Goal: Task Accomplishment & Management: Manage account settings

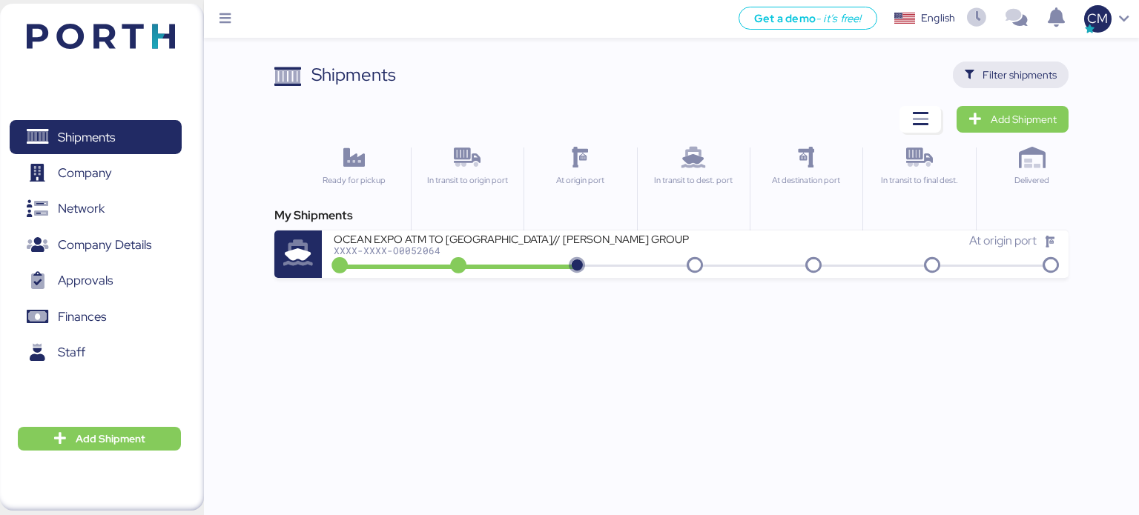
click at [979, 75] on span "Filter shipments" at bounding box center [1011, 75] width 93 height 21
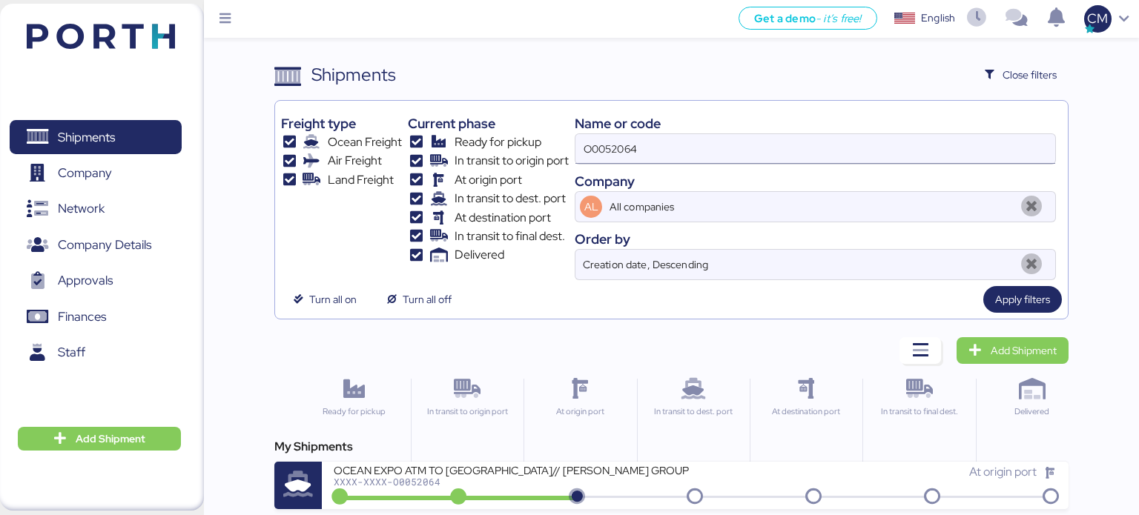
click at [652, 148] on input "O0052064" at bounding box center [815, 149] width 480 height 30
type input "O0052056"
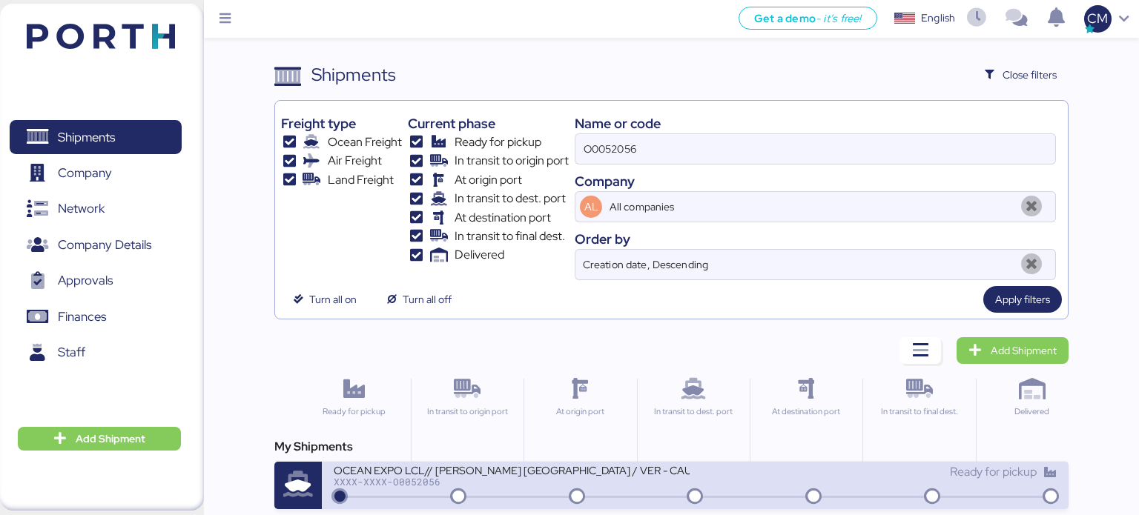
click at [618, 469] on div "OCEAN EXPO LCL// [PERSON_NAME] [GEOGRAPHIC_DATA] / VER - CAUCEDO" at bounding box center [512, 469] width 356 height 13
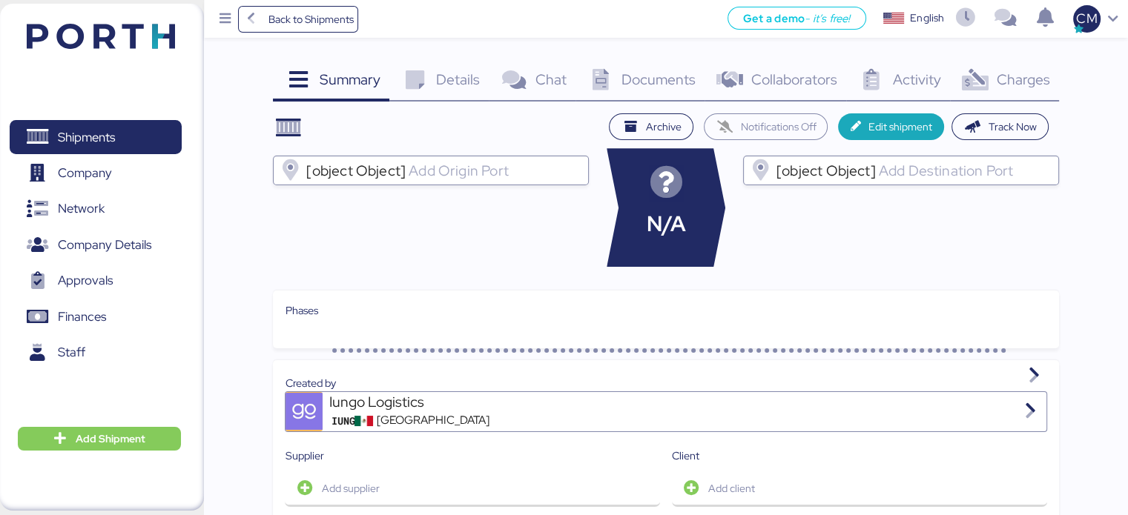
click at [1019, 90] on div "Charges 0" at bounding box center [1004, 82] width 109 height 40
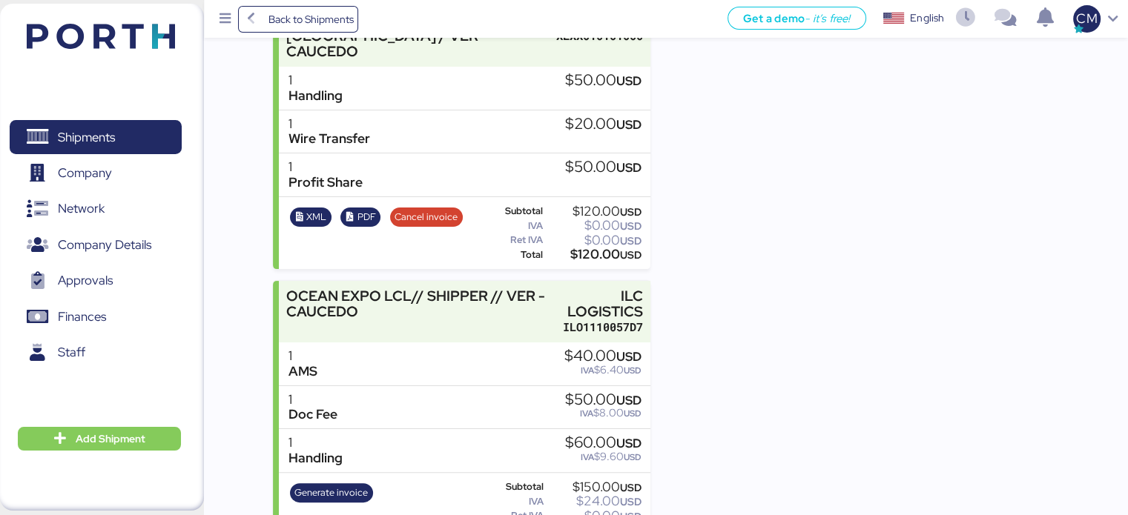
scroll to position [291, 0]
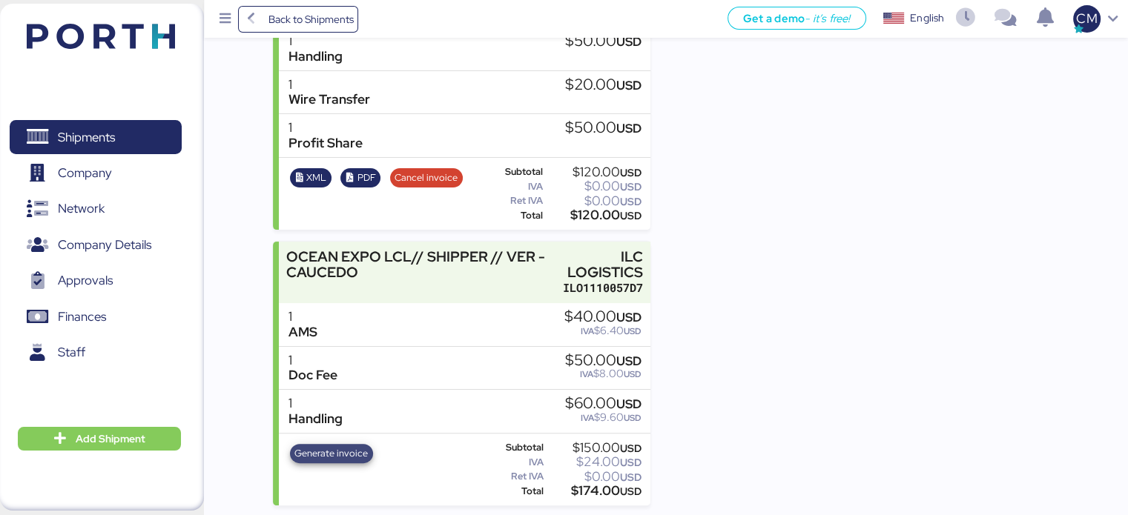
click at [346, 453] on span "Generate invoice" at bounding box center [330, 454] width 73 height 16
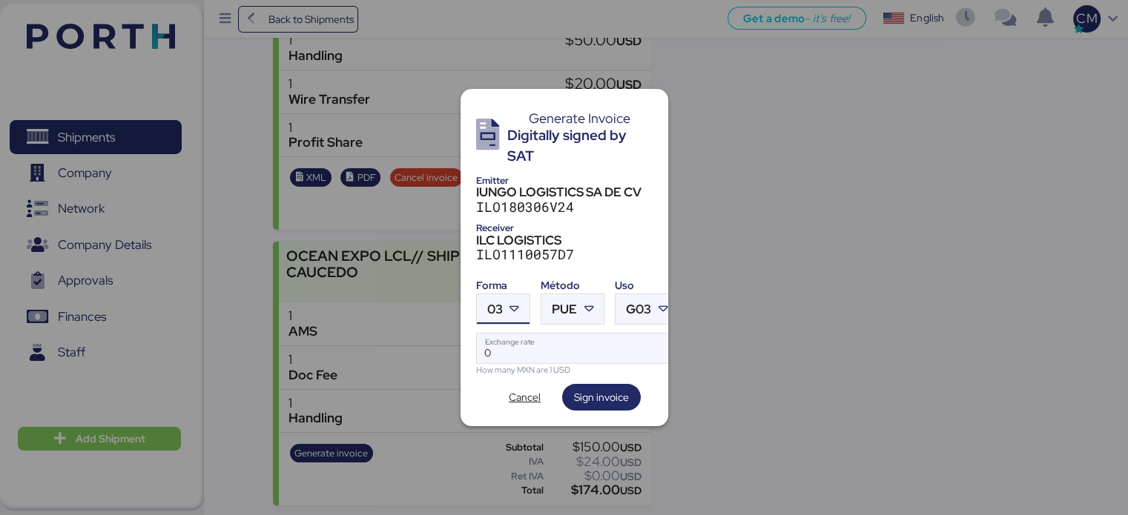
click at [507, 309] on icon at bounding box center [514, 309] width 15 height 15
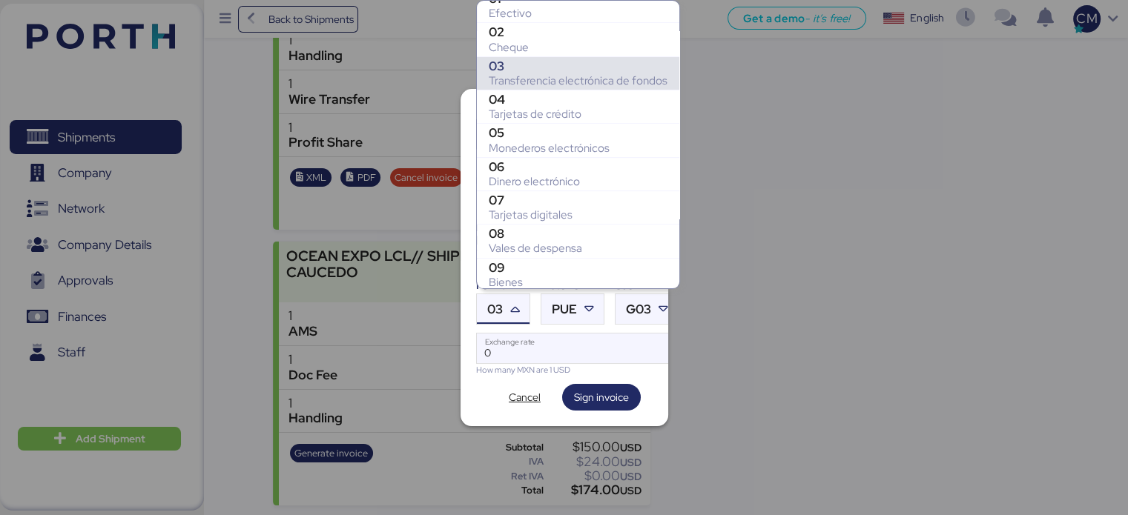
scroll to position [266, 0]
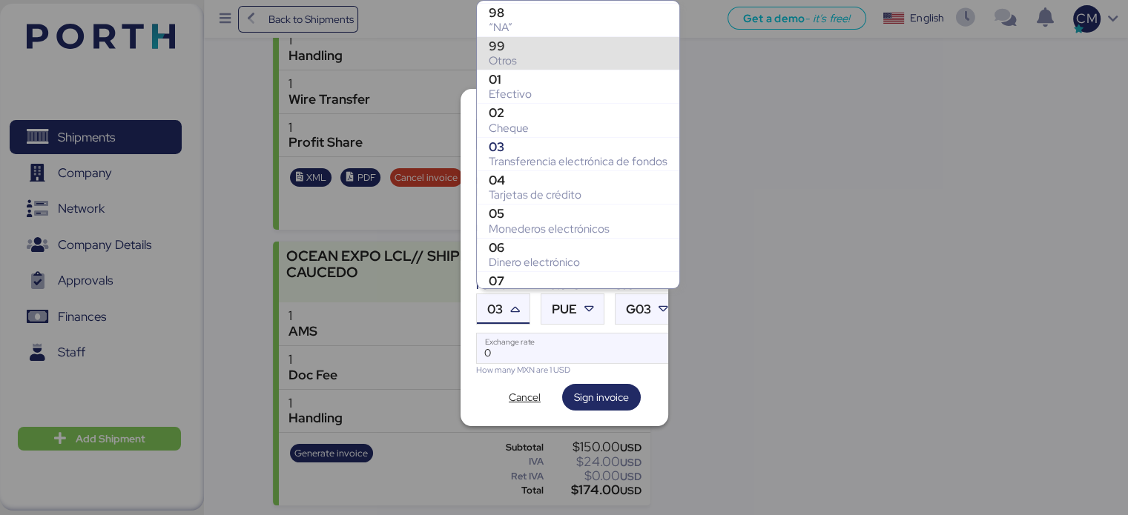
click at [518, 56] on div "Otros" at bounding box center [578, 60] width 179 height 15
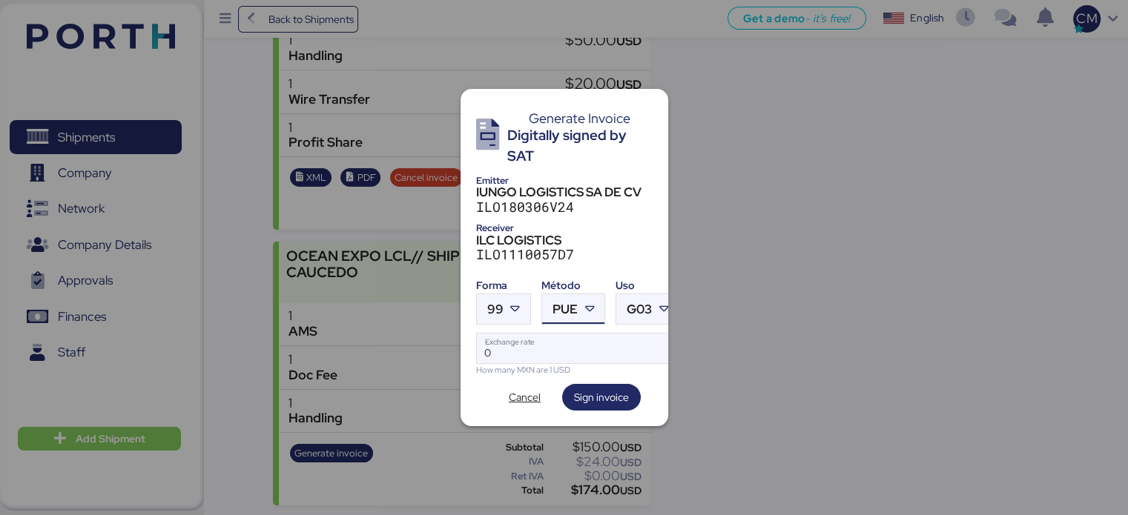
click at [580, 301] on div at bounding box center [591, 309] width 27 height 30
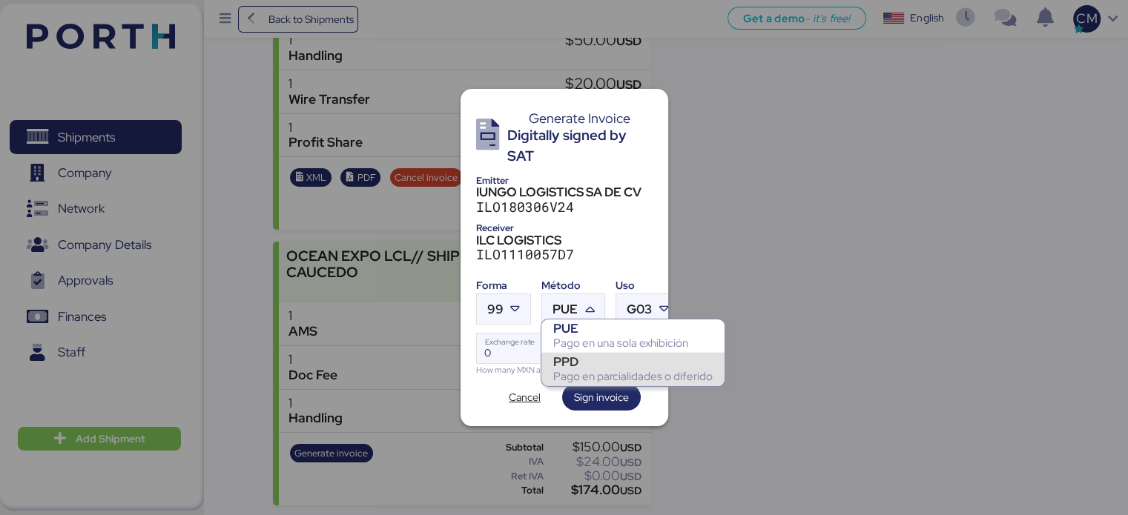
click at [593, 369] on div "Pago en parcialidades o diferido" at bounding box center [632, 376] width 159 height 15
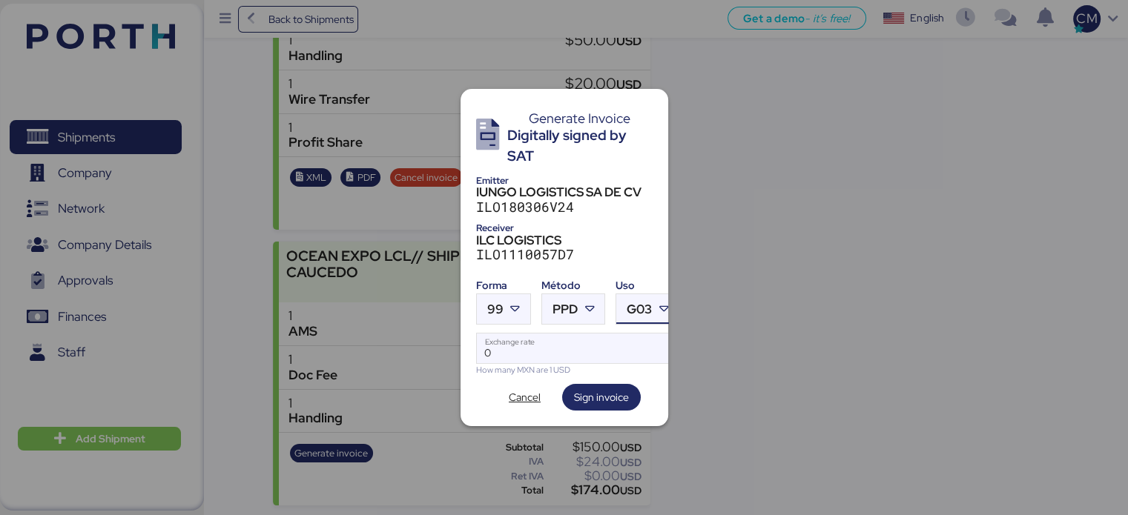
click at [636, 305] on span "G03" at bounding box center [639, 309] width 25 height 13
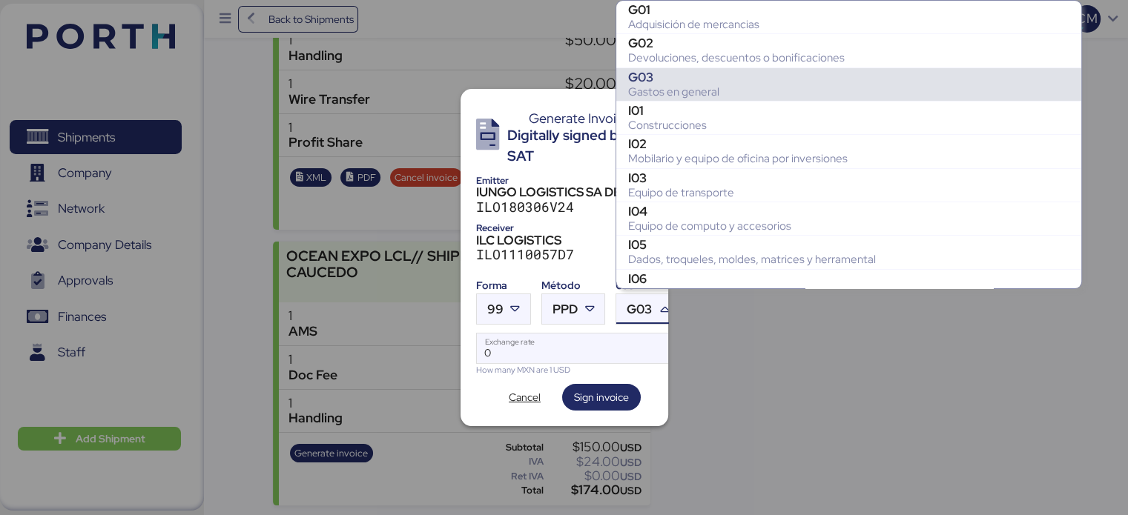
scroll to position [65, 0]
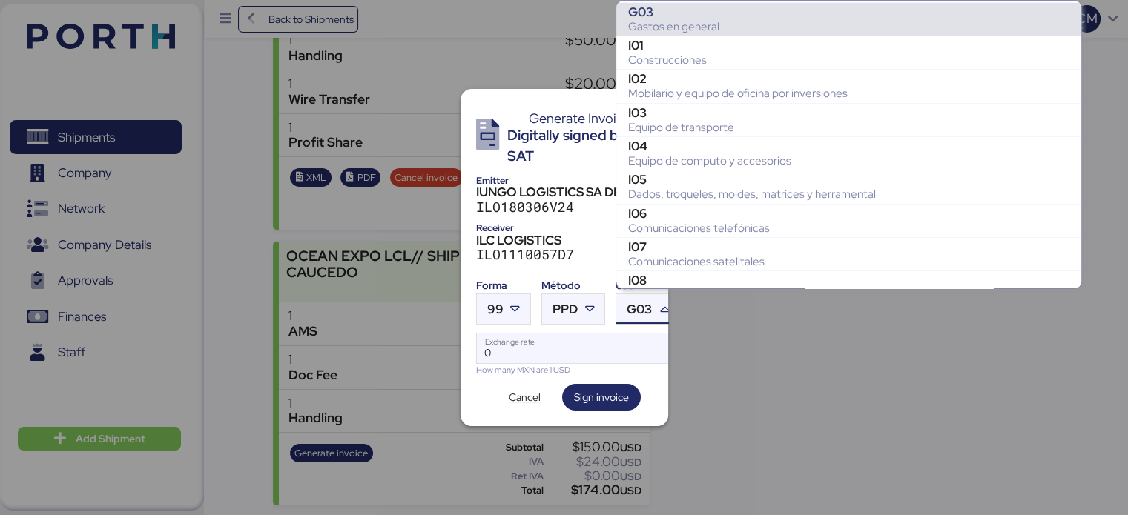
click at [701, 20] on div "Gastos en general" at bounding box center [848, 26] width 441 height 15
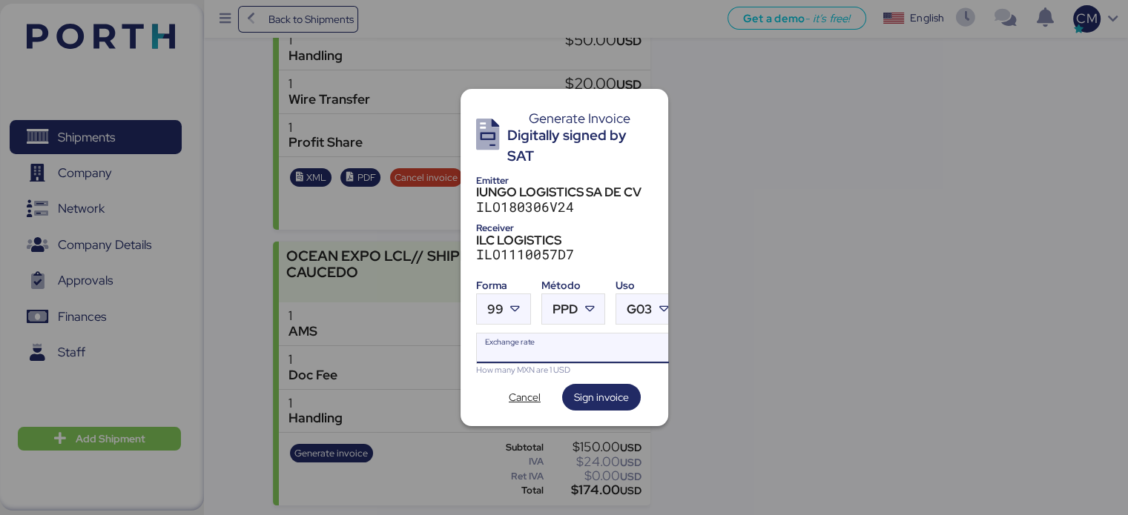
click at [529, 347] on input "Exchange rate" at bounding box center [578, 349] width 202 height 30
paste input "18.71"
type input "1"
type input "0"
click at [650, 310] on span "G03" at bounding box center [639, 309] width 25 height 13
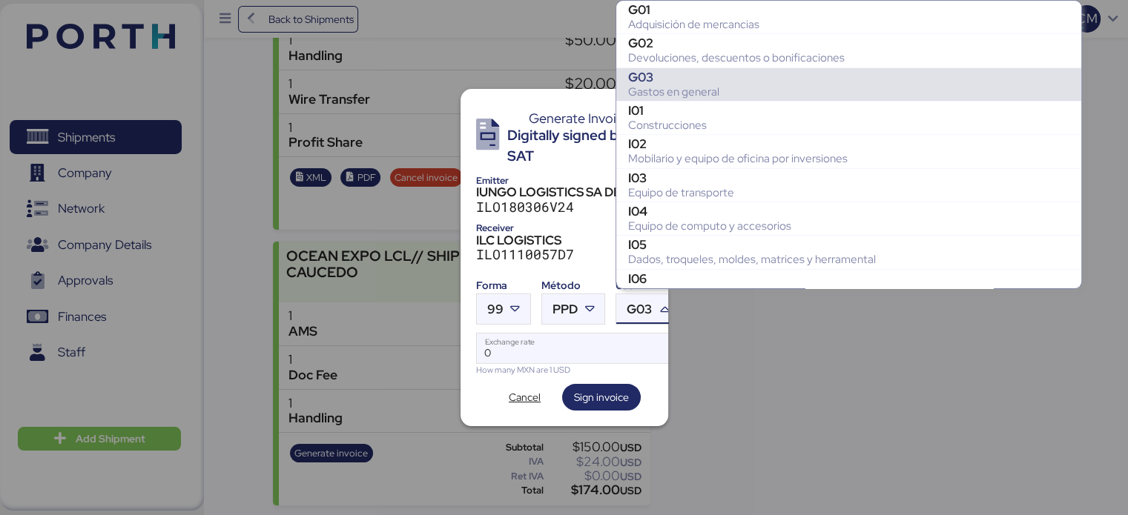
click at [706, 94] on div "Gastos en general" at bounding box center [848, 92] width 441 height 15
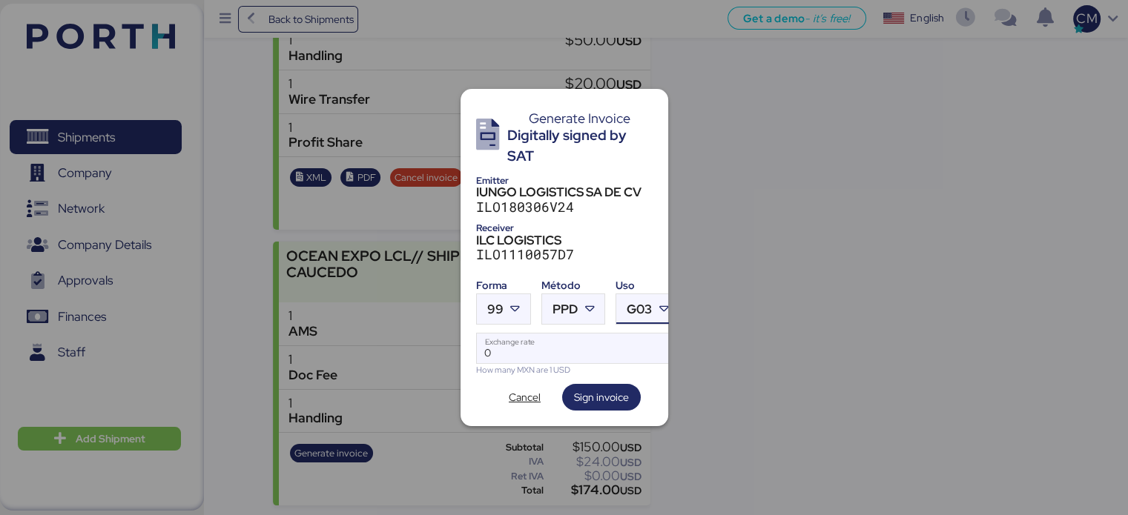
click at [644, 305] on span "G03" at bounding box center [639, 309] width 25 height 13
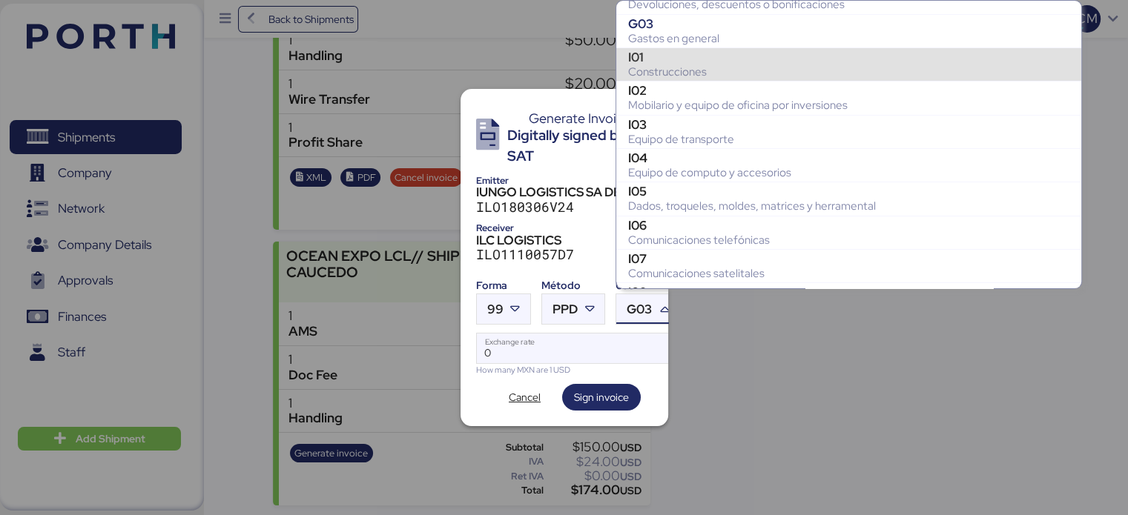
scroll to position [0, 0]
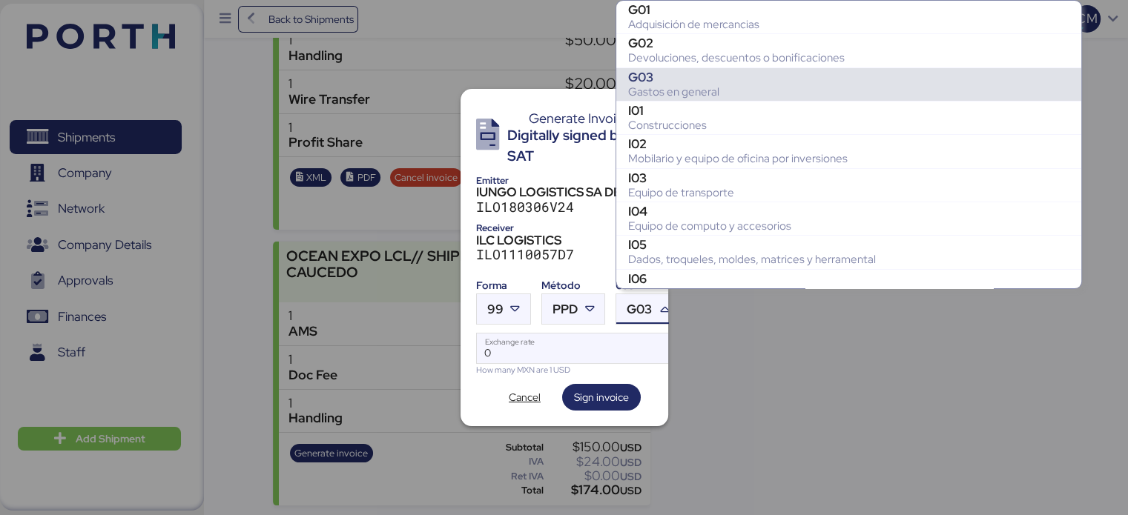
click at [691, 93] on div "Gastos en general" at bounding box center [848, 92] width 441 height 15
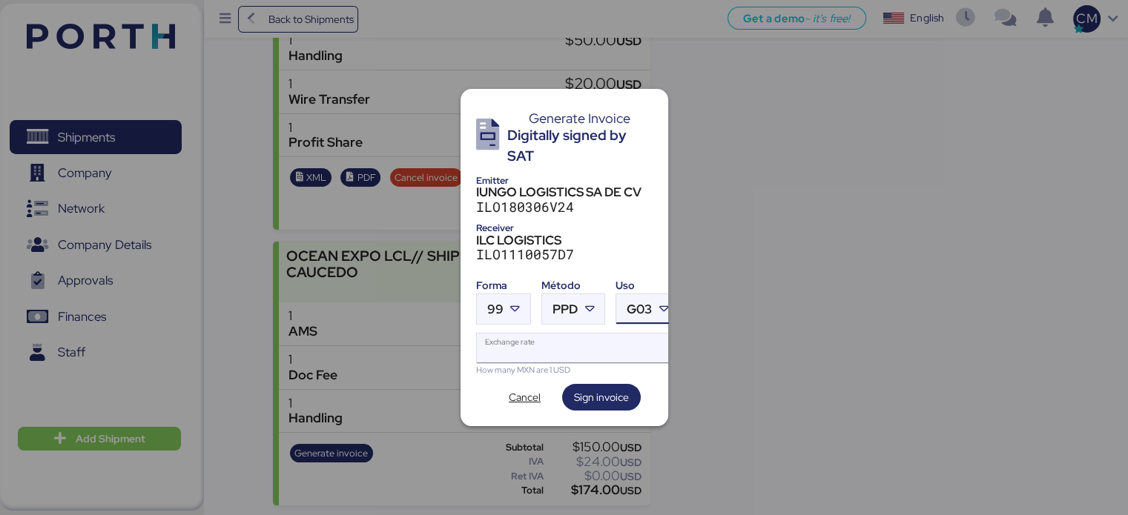
click at [532, 352] on input "Exchange rate" at bounding box center [578, 349] width 202 height 30
type input "0"
click at [583, 302] on icon at bounding box center [589, 309] width 15 height 15
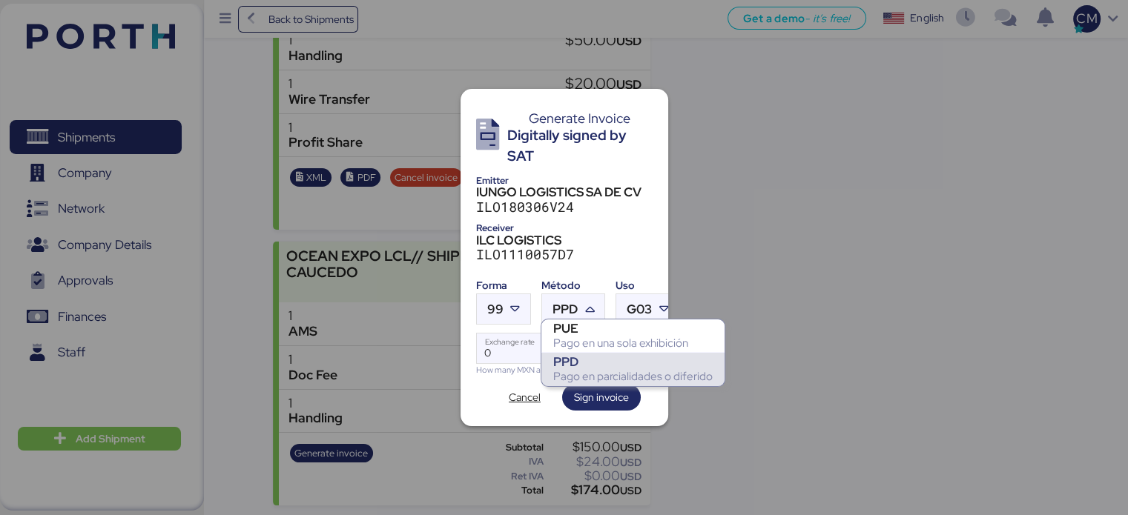
click at [581, 369] on div "Pago en parcialidades o diferido" at bounding box center [632, 376] width 159 height 15
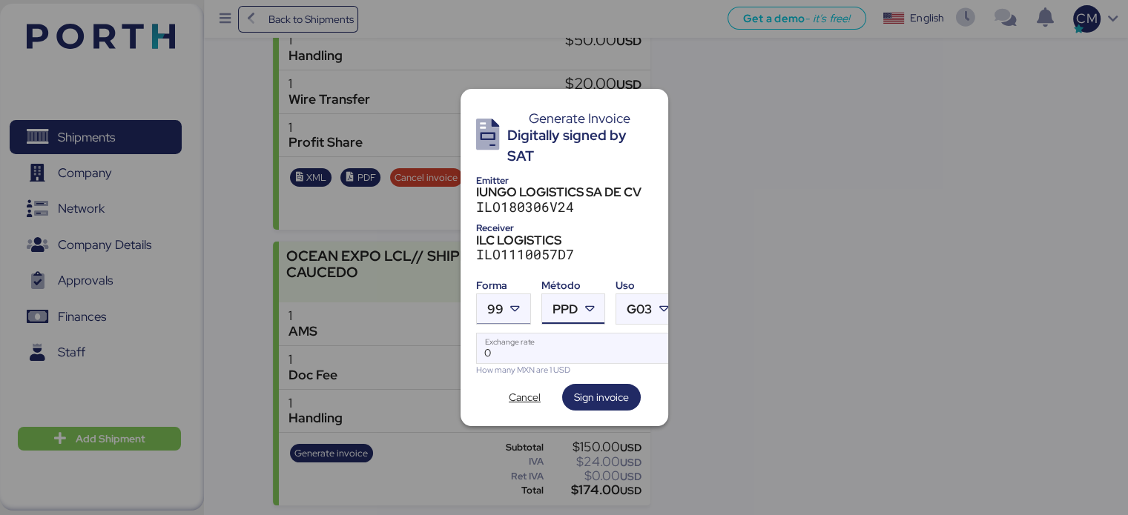
click at [514, 307] on icon at bounding box center [515, 309] width 15 height 15
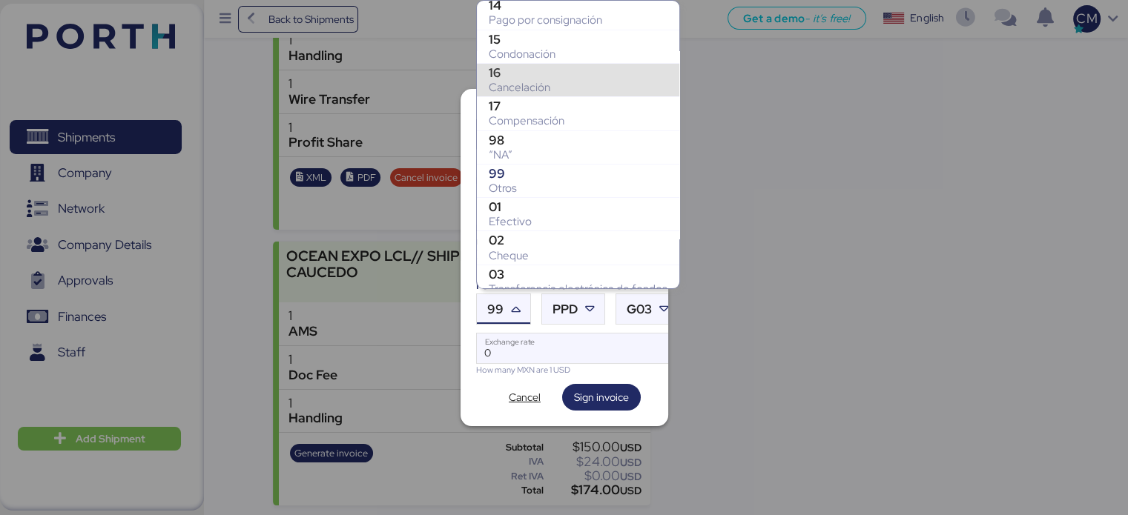
scroll to position [139, 0]
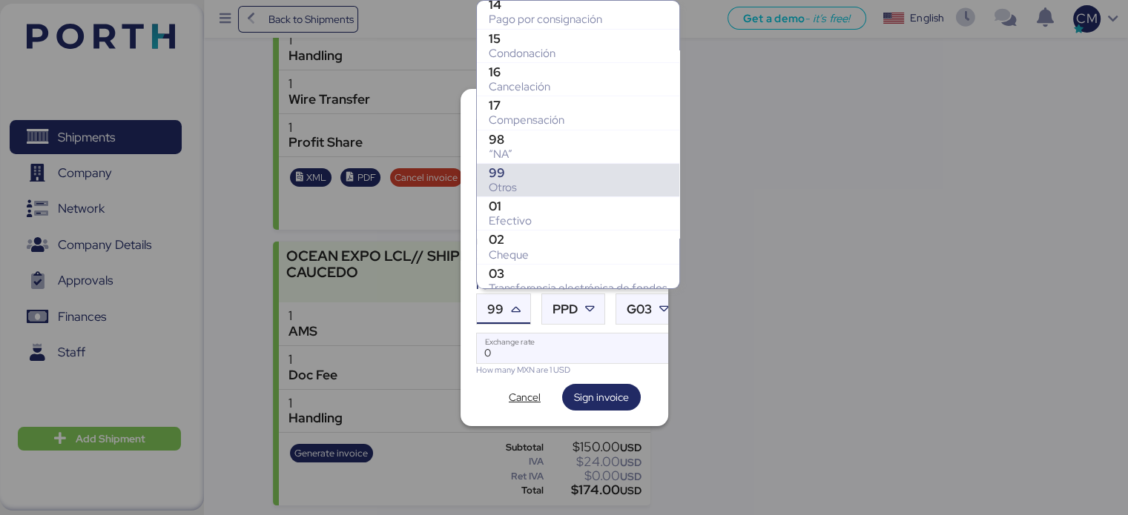
click at [561, 188] on div "Otros" at bounding box center [578, 187] width 179 height 15
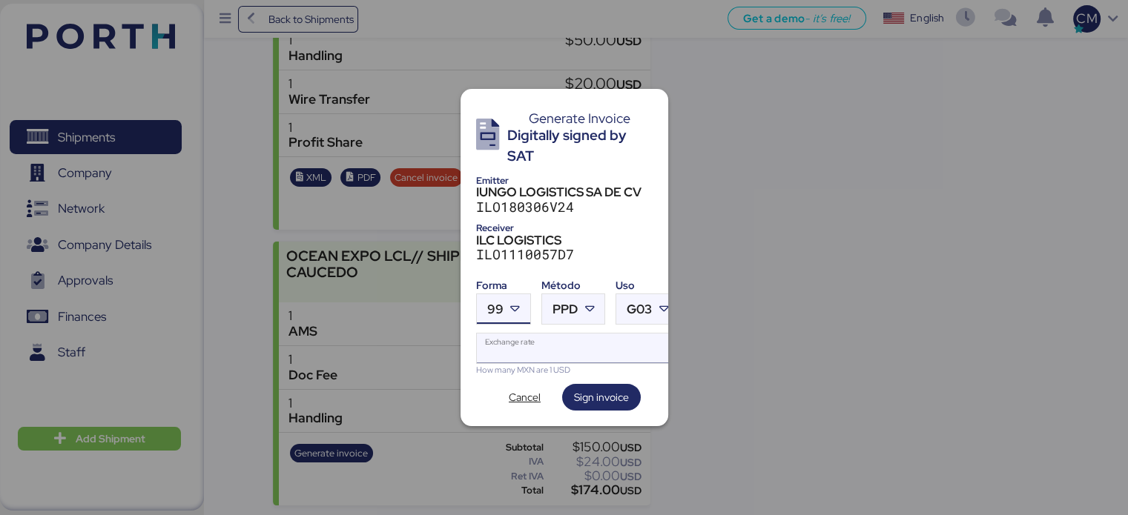
click at [507, 340] on input "Exchange rate" at bounding box center [578, 349] width 202 height 30
paste input "18.71"
type input "18.71"
click at [590, 394] on span "Sign invoice" at bounding box center [601, 398] width 55 height 18
click at [652, 308] on div at bounding box center [665, 309] width 27 height 30
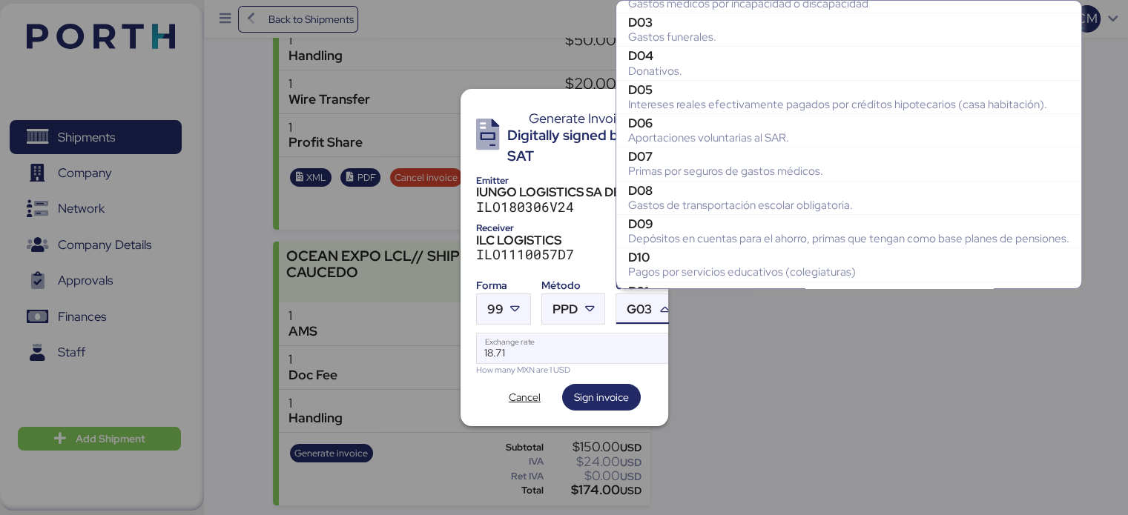
scroll to position [548, 0]
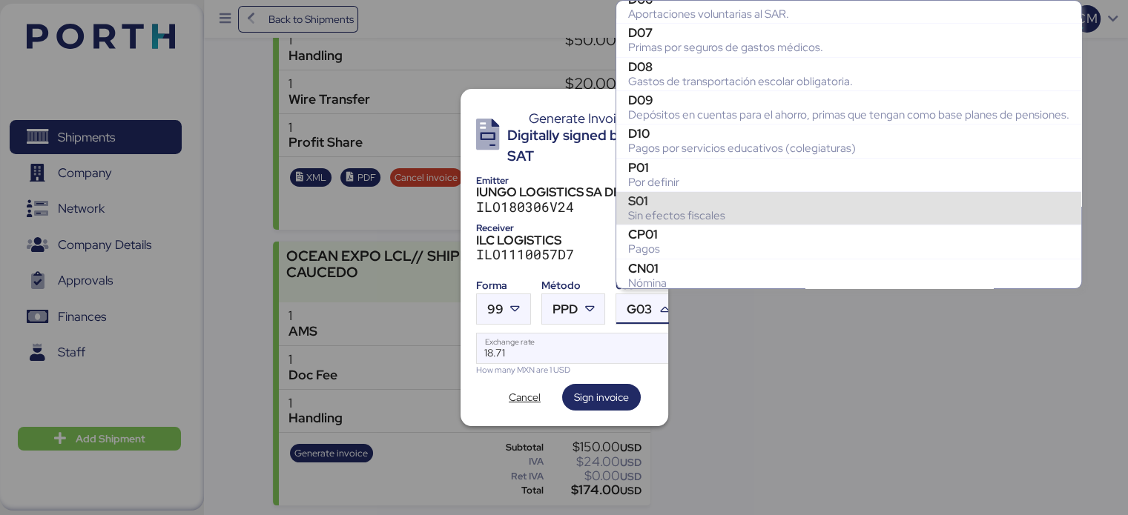
click at [724, 208] on div "Sin efectos fiscales" at bounding box center [848, 215] width 441 height 15
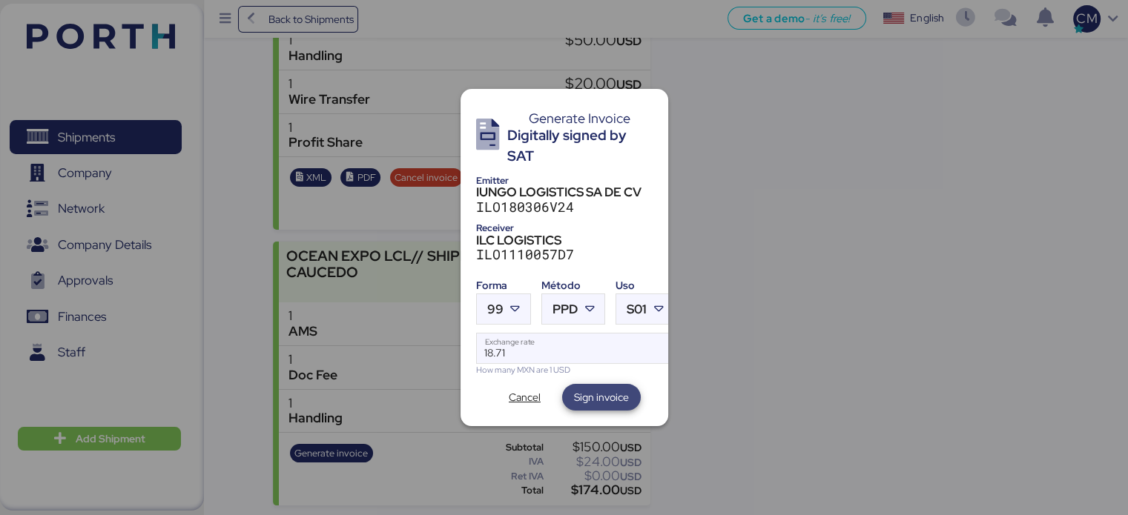
click at [590, 403] on span "Sign invoice" at bounding box center [601, 397] width 79 height 27
click at [512, 397] on span "Cancel" at bounding box center [525, 398] width 32 height 18
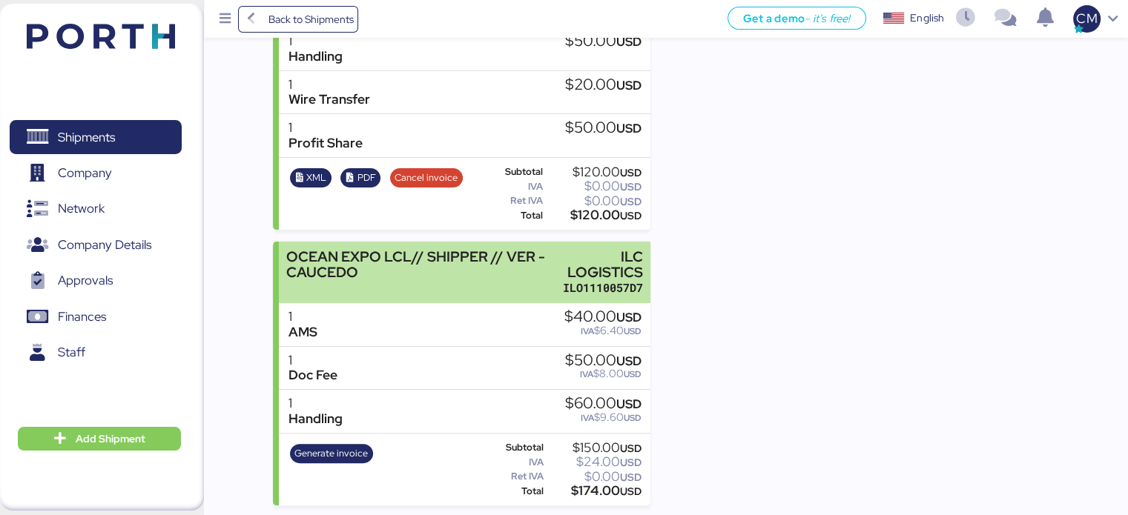
click at [448, 277] on div "OCEAN EXPO LCL// SHIPPER // VER - CAUCEDO" at bounding box center [420, 264] width 268 height 31
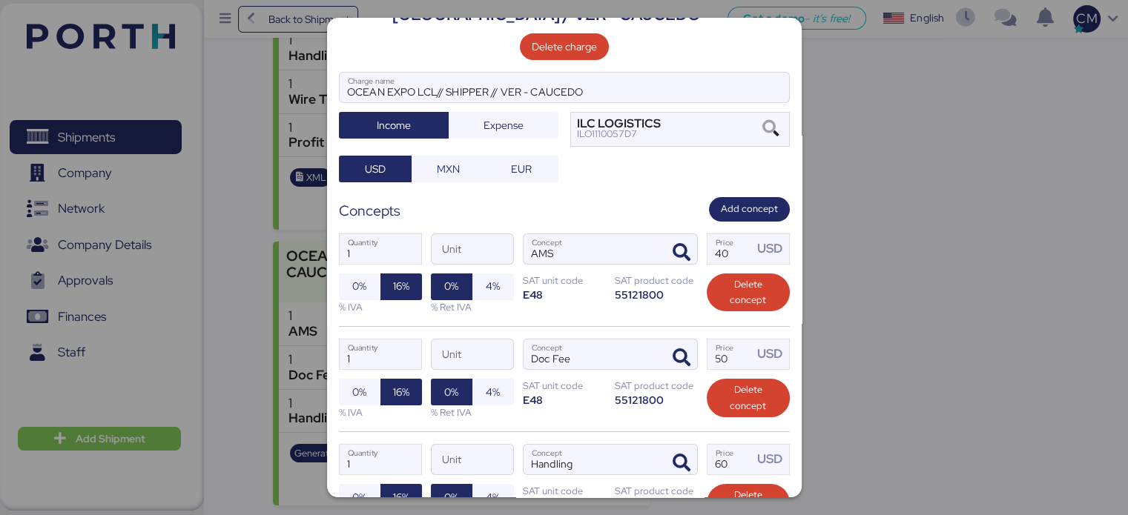
scroll to position [162, 0]
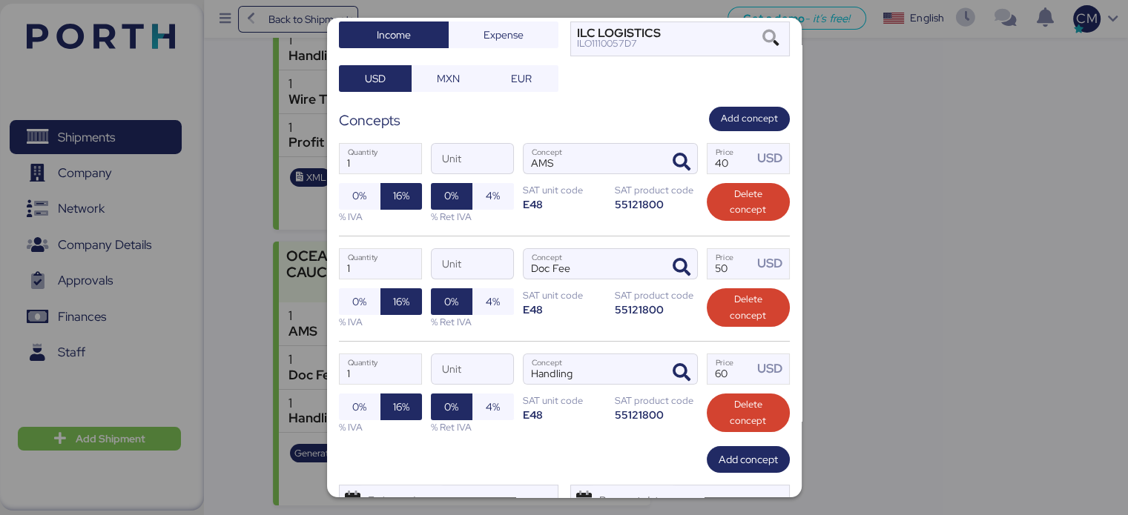
click at [848, 334] on div at bounding box center [564, 257] width 1128 height 515
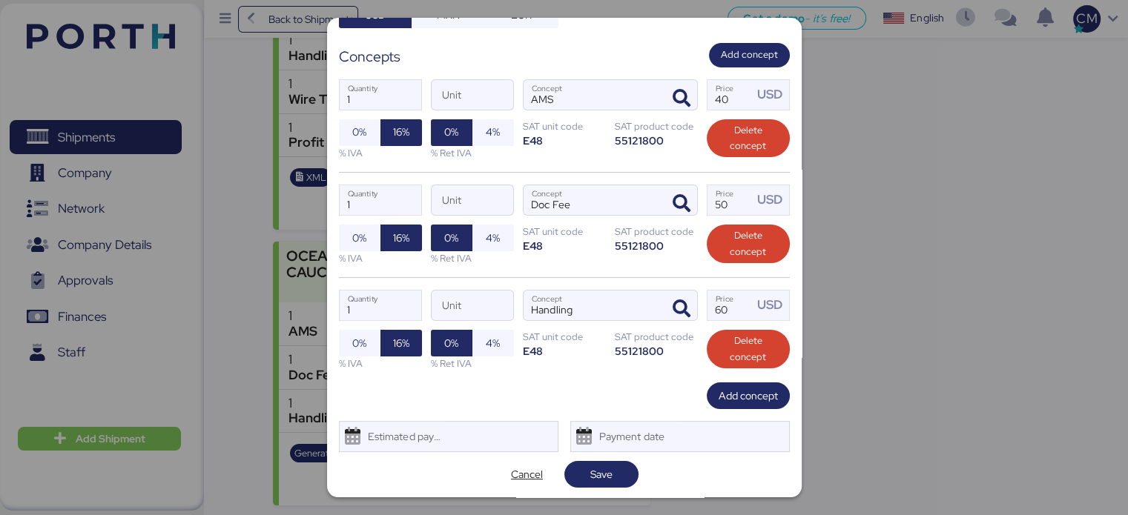
click at [983, 290] on div at bounding box center [564, 257] width 1128 height 515
click at [927, 73] on div at bounding box center [564, 257] width 1128 height 515
click at [522, 472] on span "Cancel" at bounding box center [527, 475] width 32 height 18
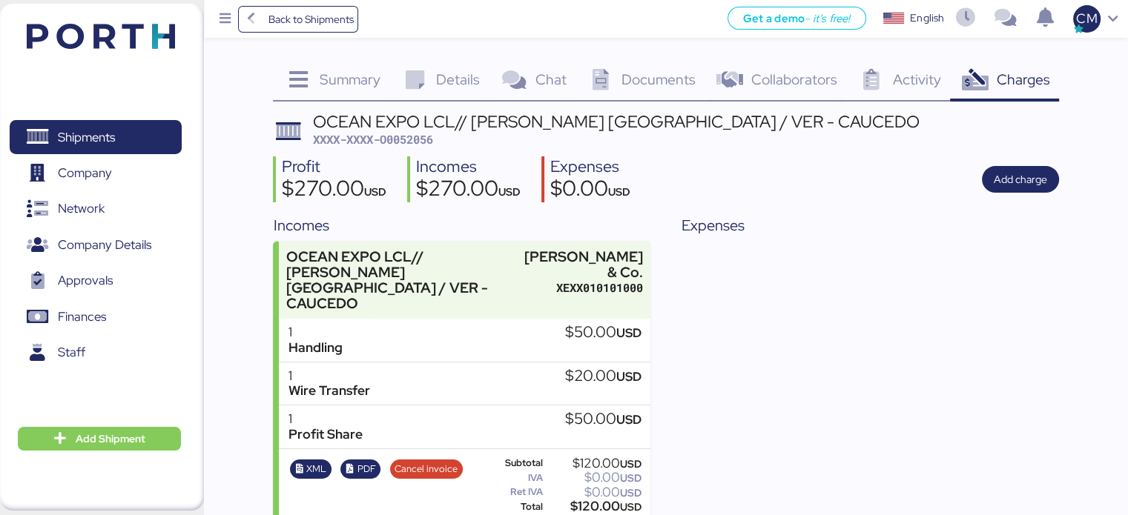
scroll to position [291, 0]
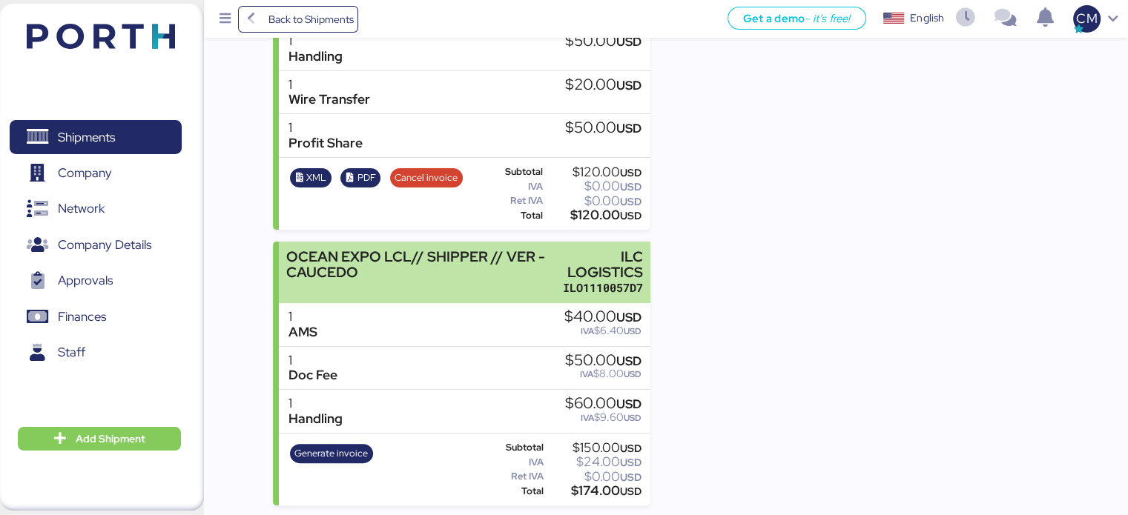
click at [432, 276] on div "OCEAN EXPO LCL// SHIPPER // VER - CAUCEDO" at bounding box center [420, 264] width 268 height 31
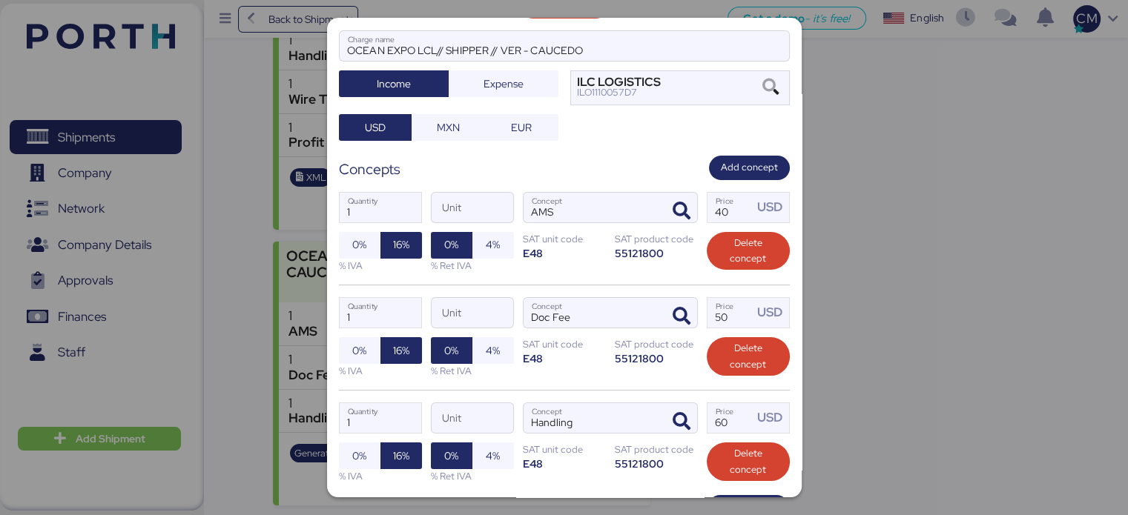
scroll to position [125, 0]
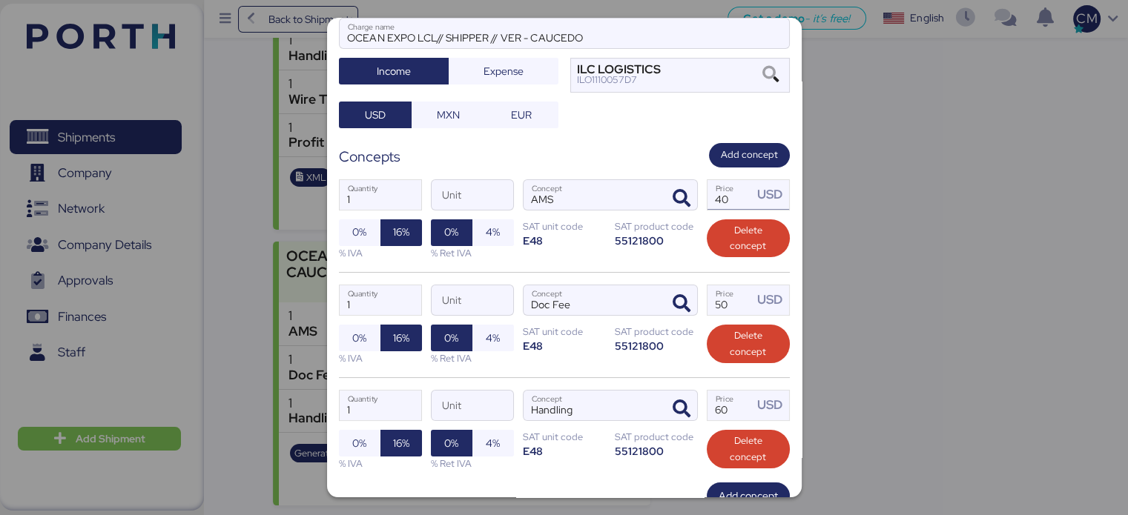
click at [761, 198] on div "USD" at bounding box center [772, 194] width 31 height 19
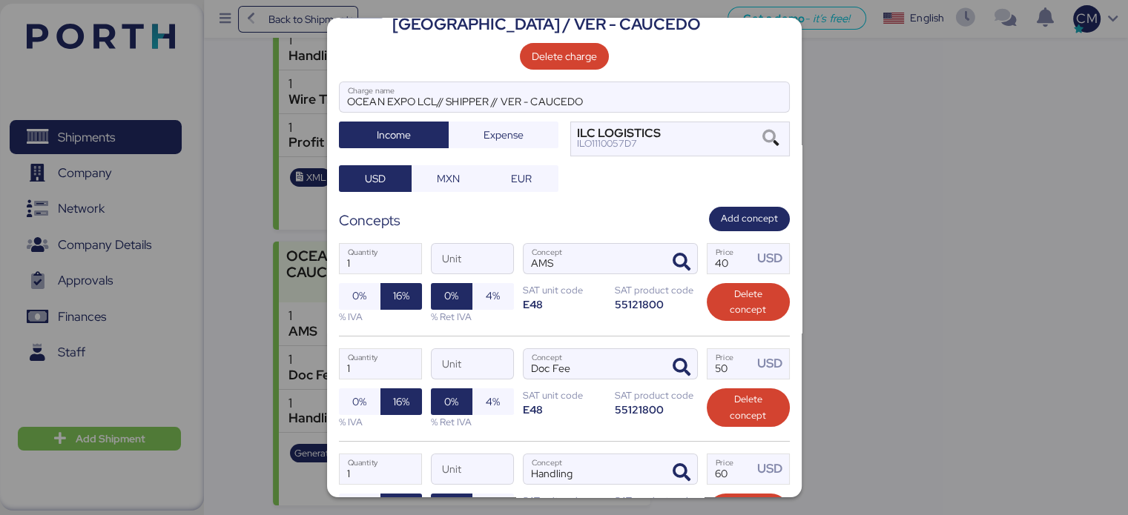
scroll to position [60, 0]
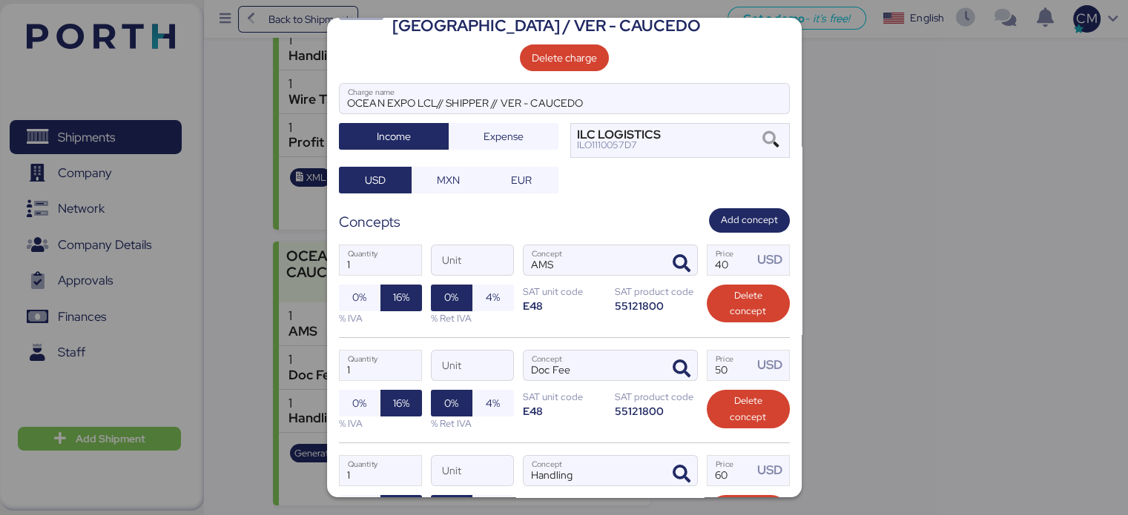
click at [897, 170] on div at bounding box center [564, 257] width 1128 height 515
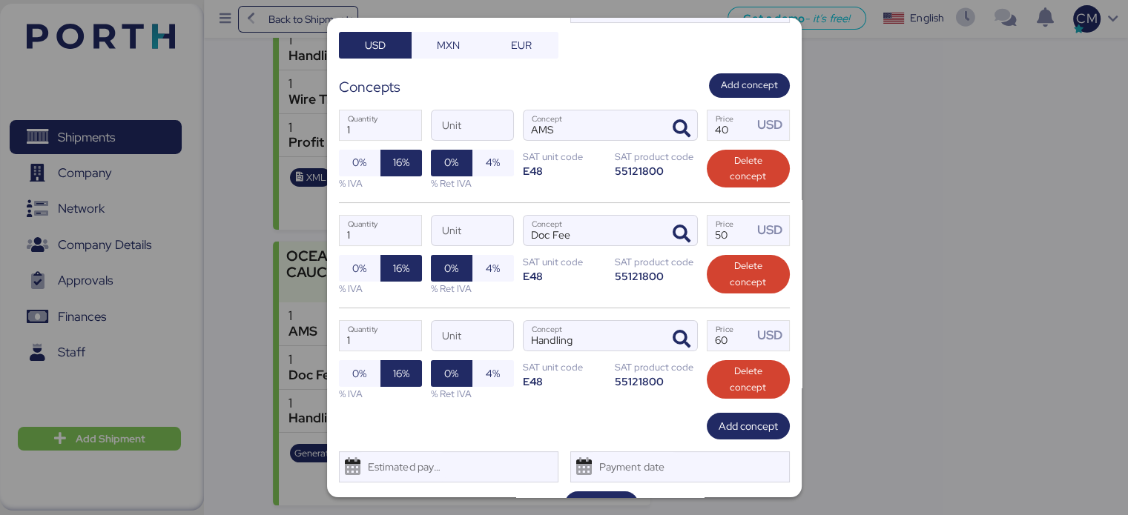
scroll to position [225, 0]
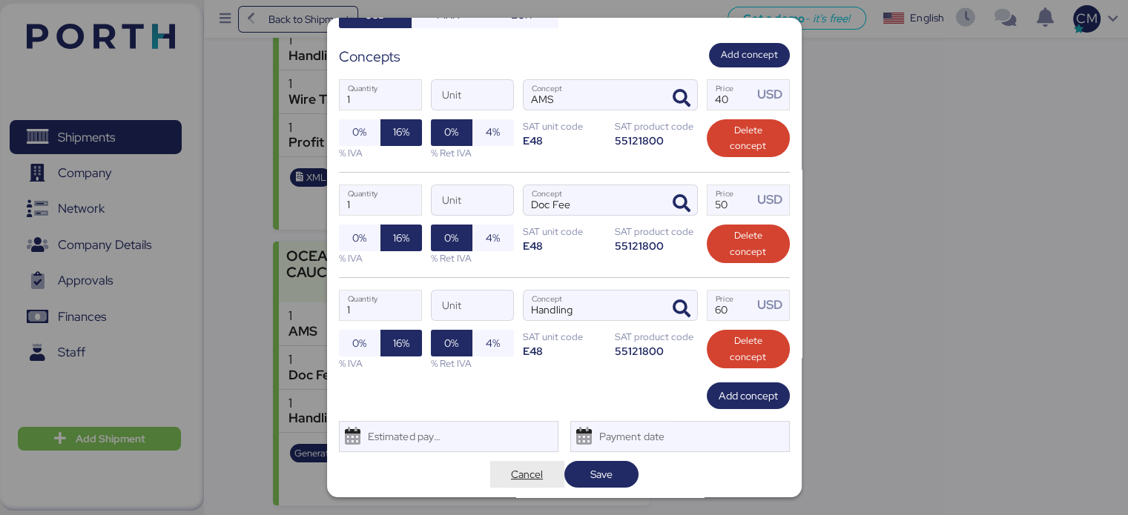
click at [522, 479] on span "Cancel" at bounding box center [527, 475] width 32 height 18
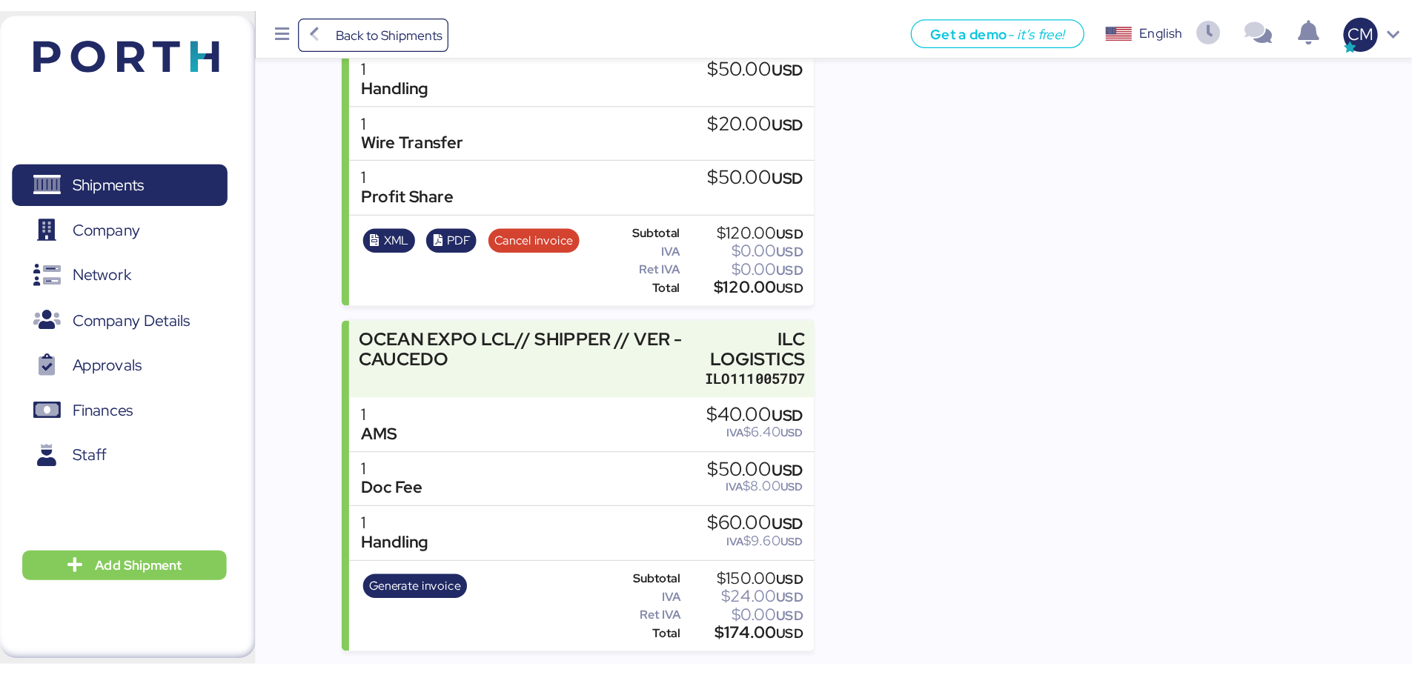
scroll to position [102, 0]
